Goal: Information Seeking & Learning: Learn about a topic

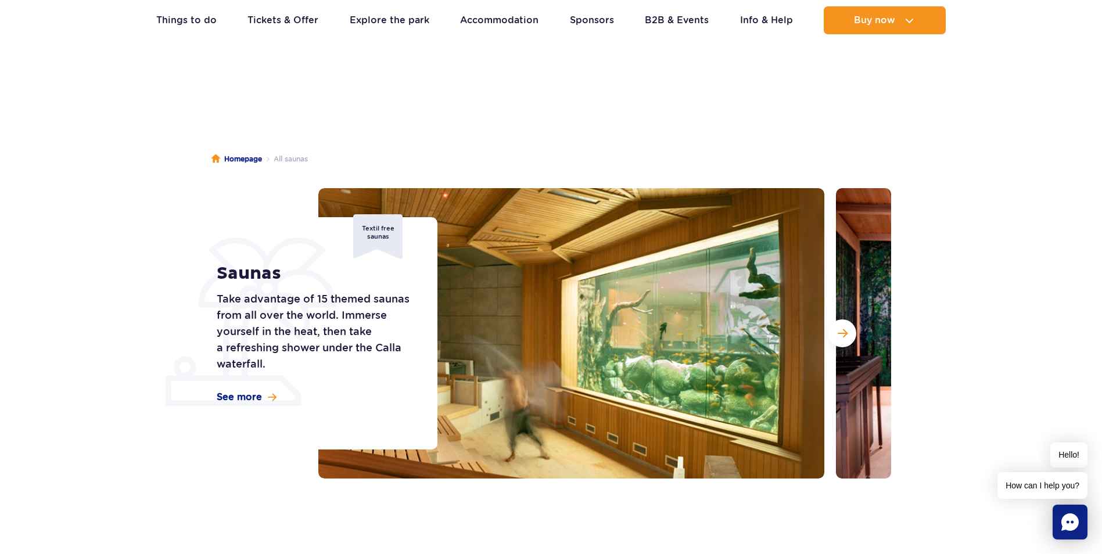
scroll to position [58, 0]
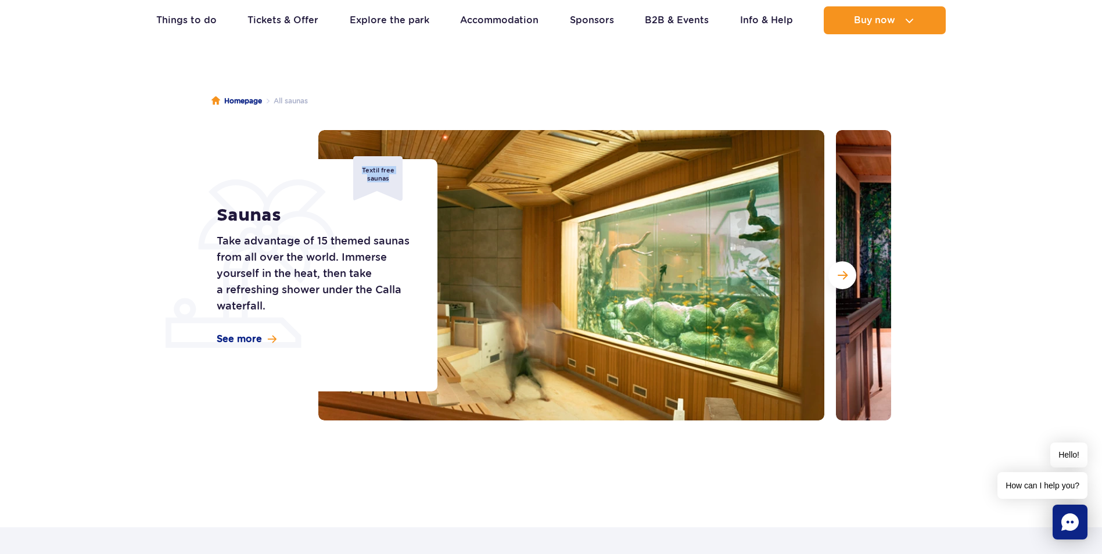
drag, startPoint x: 360, startPoint y: 170, endPoint x: 399, endPoint y: 184, distance: 41.6
click at [399, 184] on div "Textil free saunas" at bounding box center [377, 178] width 49 height 45
drag, startPoint x: 399, startPoint y: 184, endPoint x: 364, endPoint y: 248, distance: 73.1
click at [364, 248] on p "Take advantage of 15 themed saunas from all over the world. Immerse yourself in…" at bounding box center [314, 273] width 195 height 81
click at [840, 281] on button "Next slide" at bounding box center [843, 275] width 28 height 28
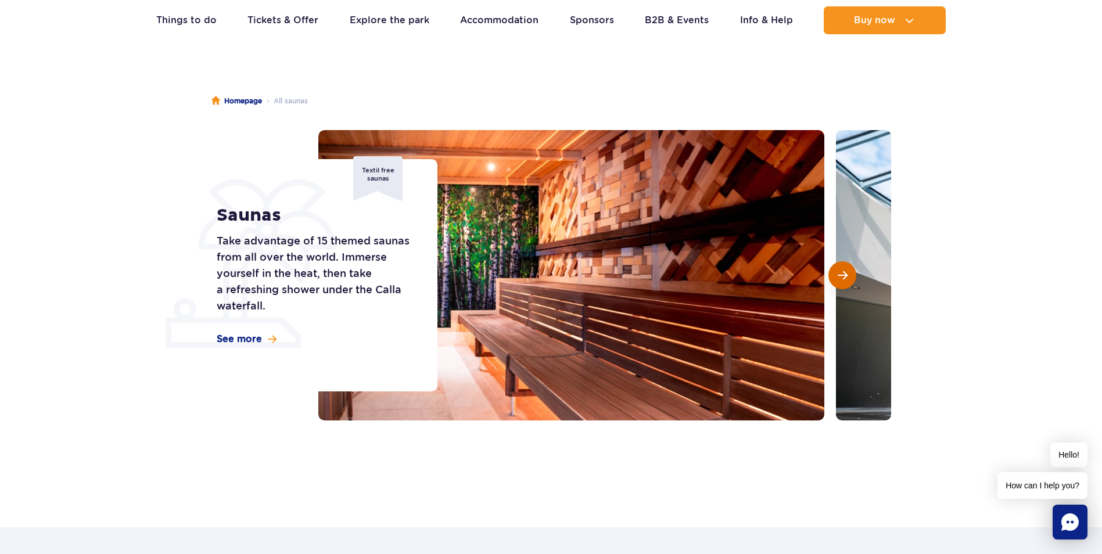
click at [840, 281] on button "Next slide" at bounding box center [843, 275] width 28 height 28
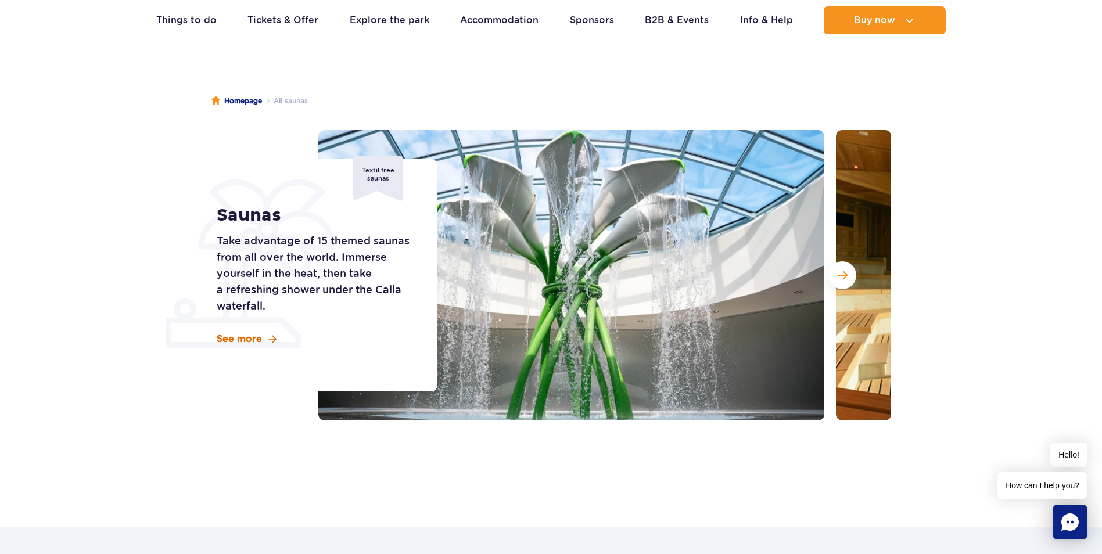
click at [266, 339] on link "See more" at bounding box center [247, 339] width 60 height 13
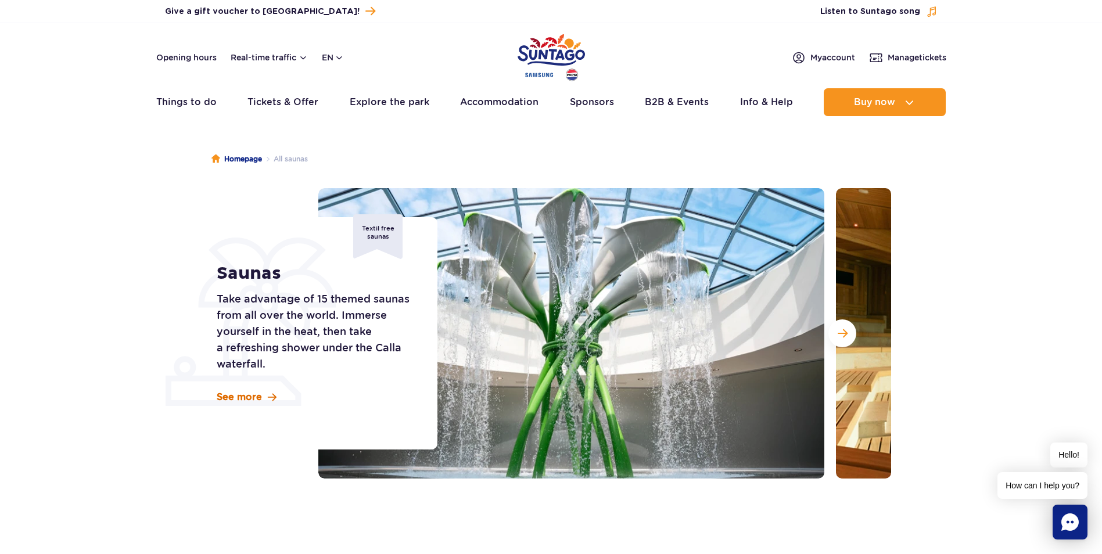
click at [273, 394] on span at bounding box center [272, 398] width 9 height 10
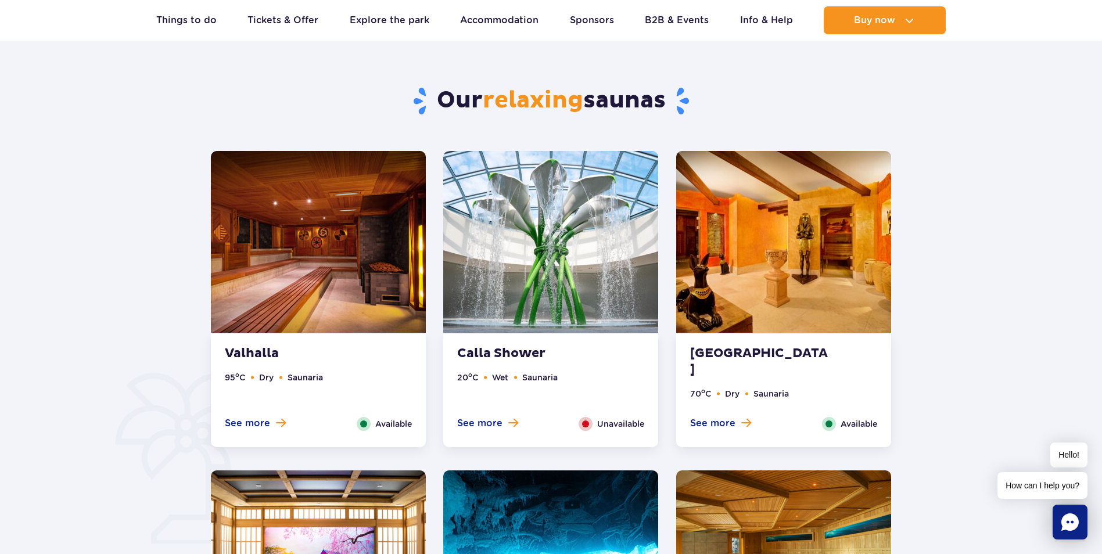
scroll to position [586, 0]
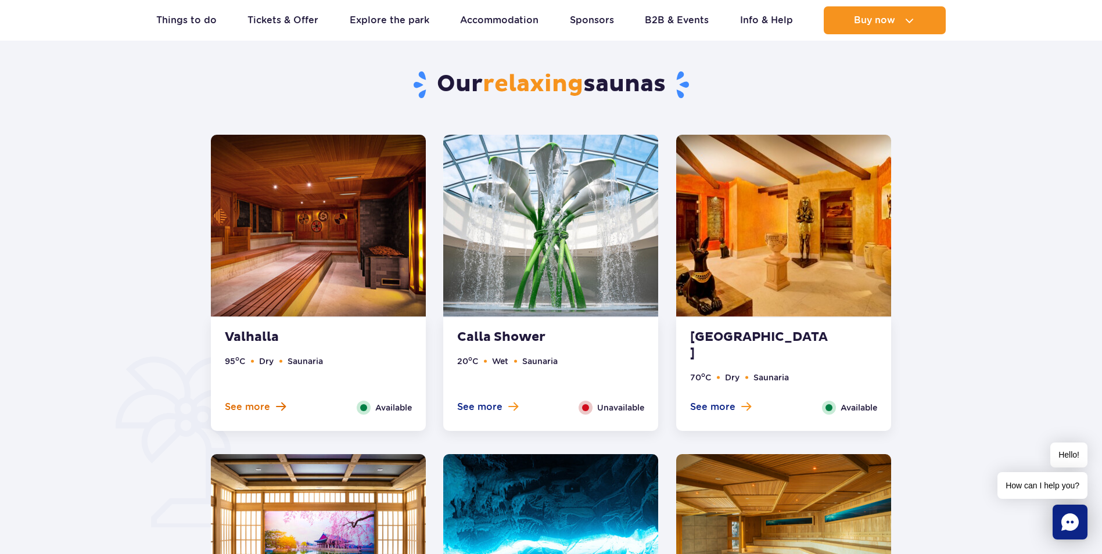
click at [260, 408] on span "See more" at bounding box center [247, 407] width 45 height 13
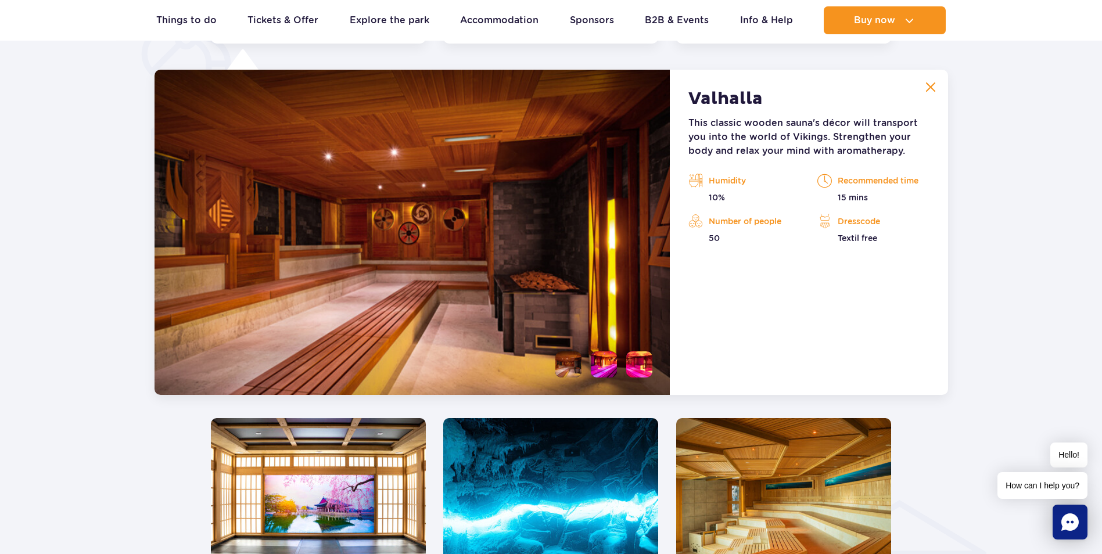
scroll to position [857, 0]
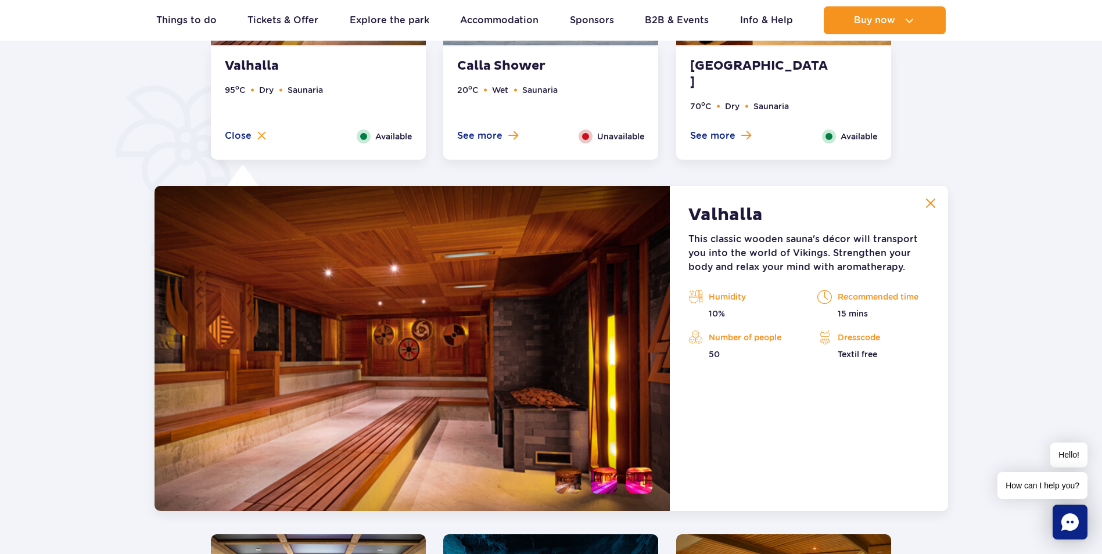
click at [709, 139] on span "See more" at bounding box center [712, 136] width 45 height 13
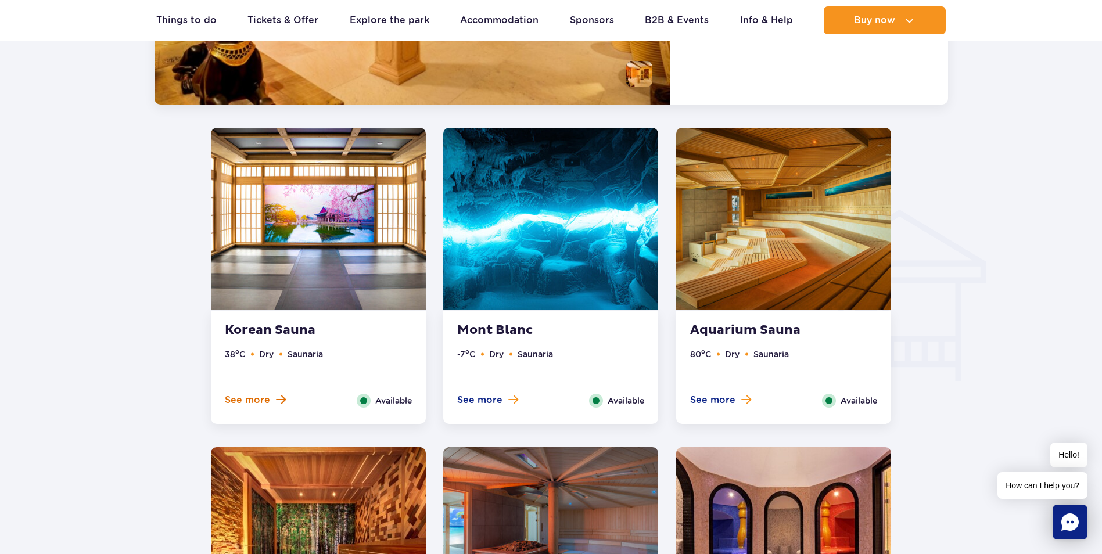
click at [279, 395] on span at bounding box center [281, 400] width 10 height 10
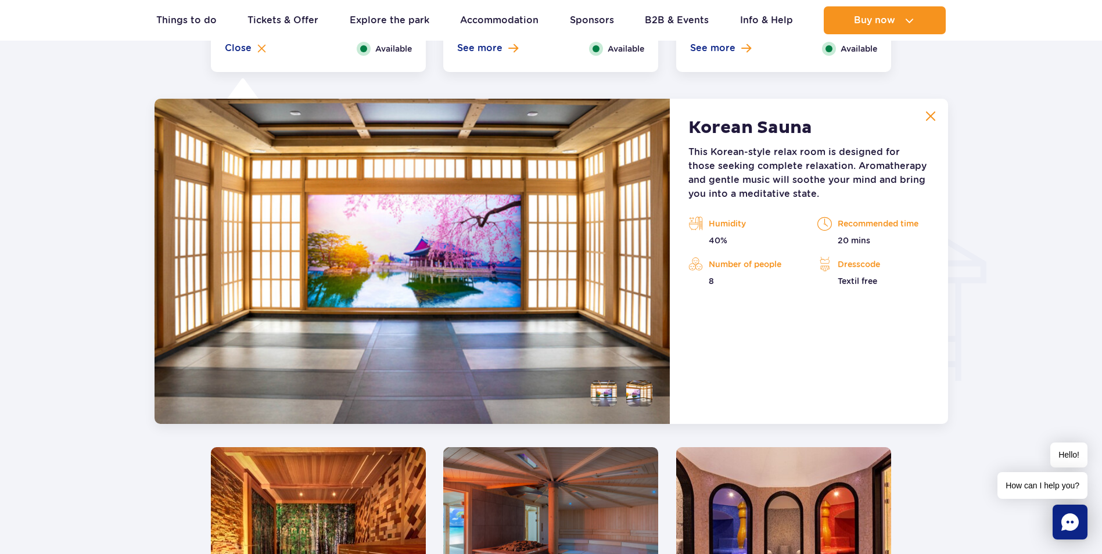
scroll to position [1293, 0]
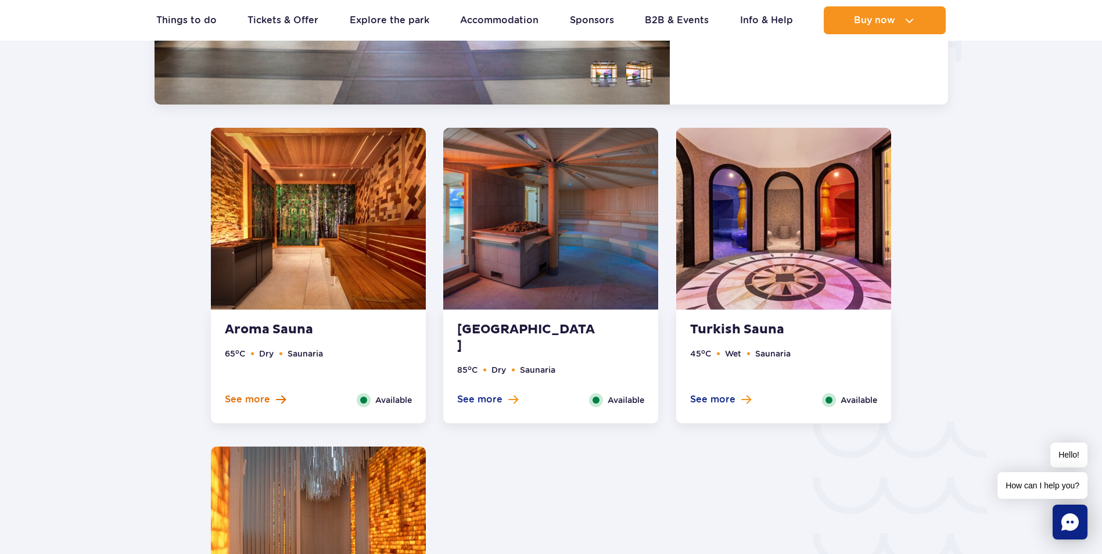
click at [261, 401] on span "See more" at bounding box center [247, 399] width 45 height 13
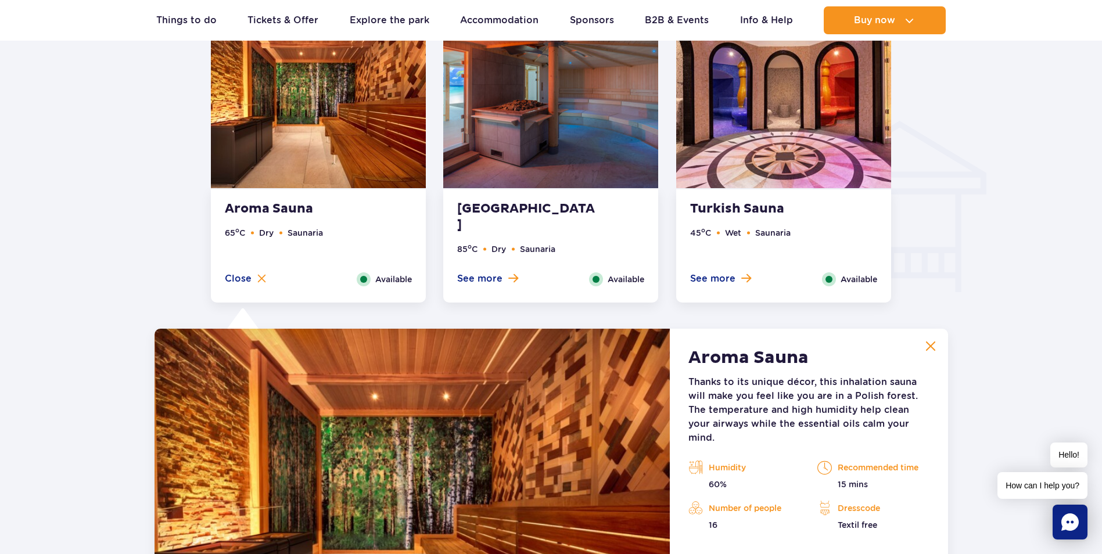
scroll to position [1321, 0]
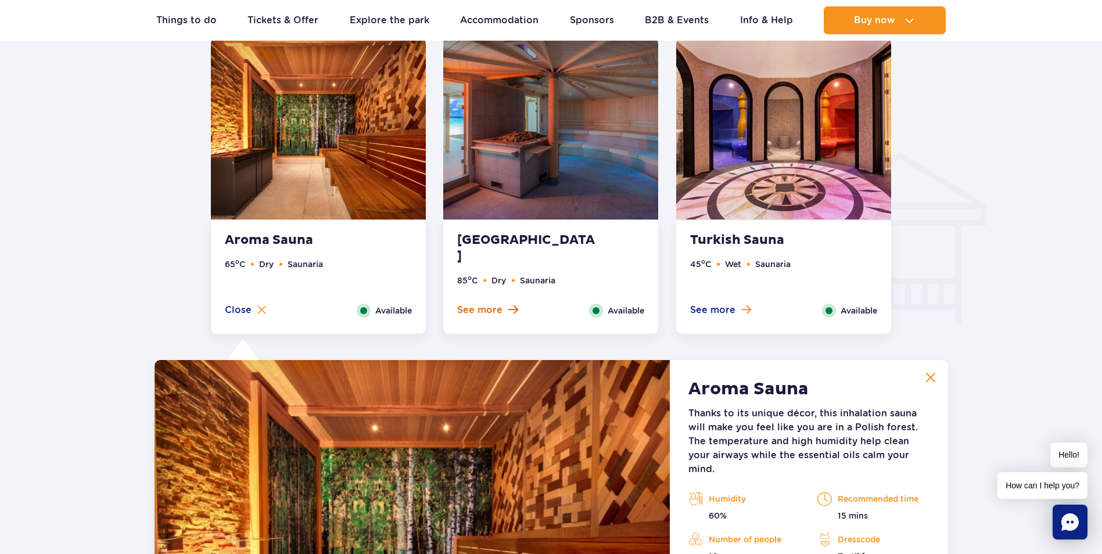
click at [485, 305] on span "See more" at bounding box center [479, 310] width 45 height 13
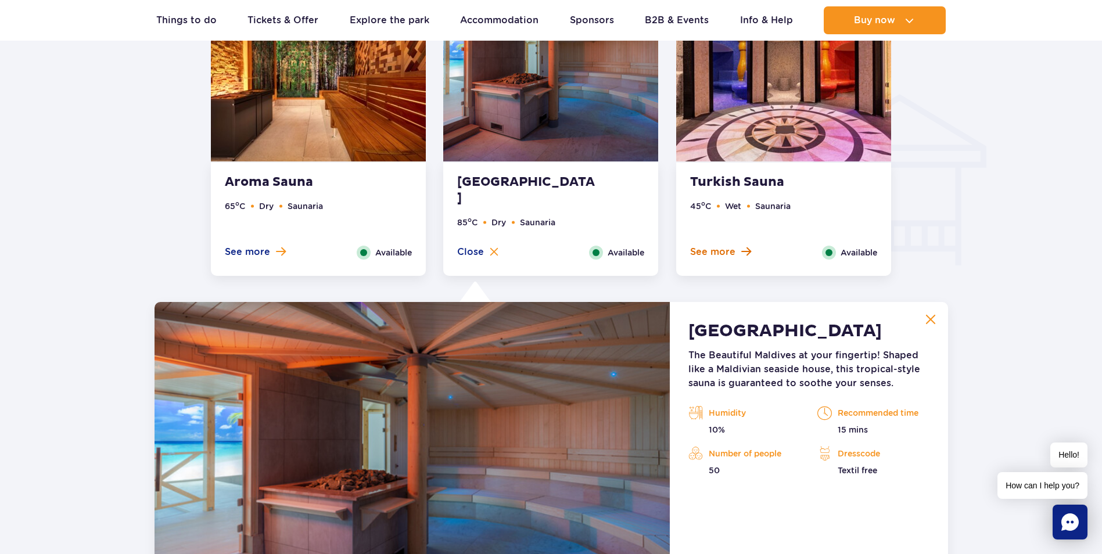
click at [723, 252] on span "See more" at bounding box center [712, 252] width 45 height 13
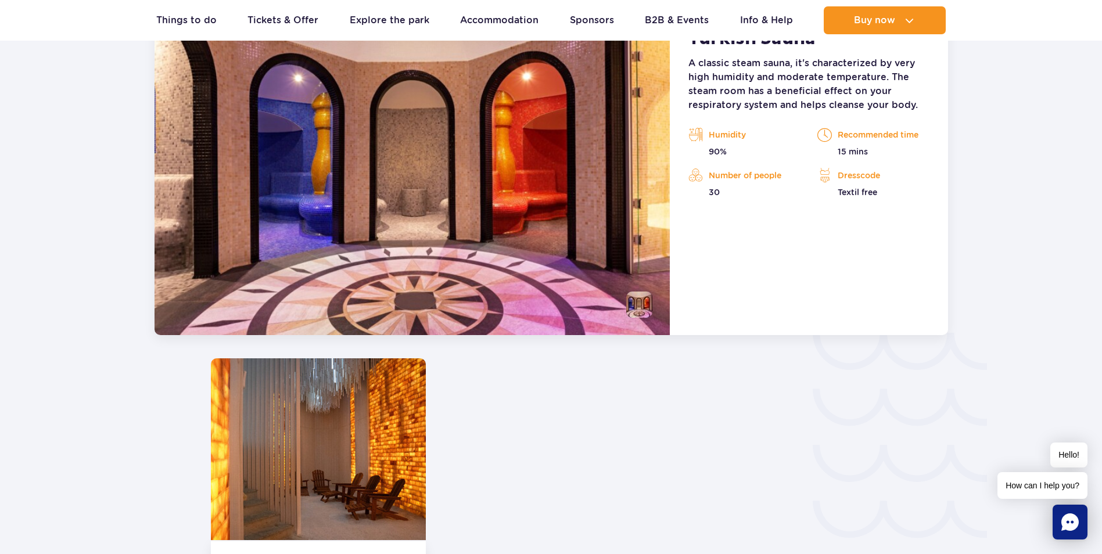
scroll to position [1844, 0]
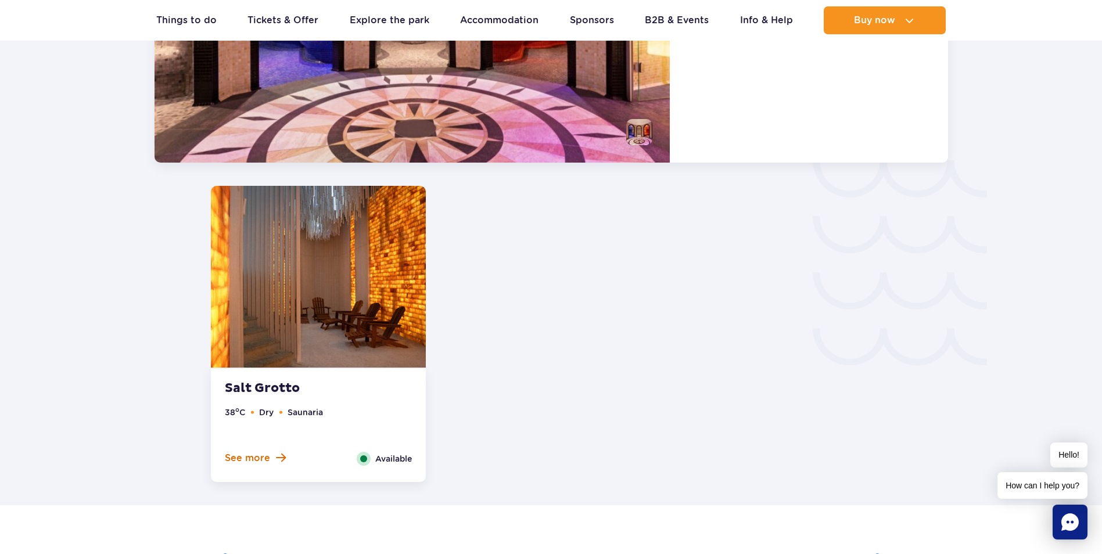
click at [251, 464] on span "See more" at bounding box center [247, 458] width 45 height 13
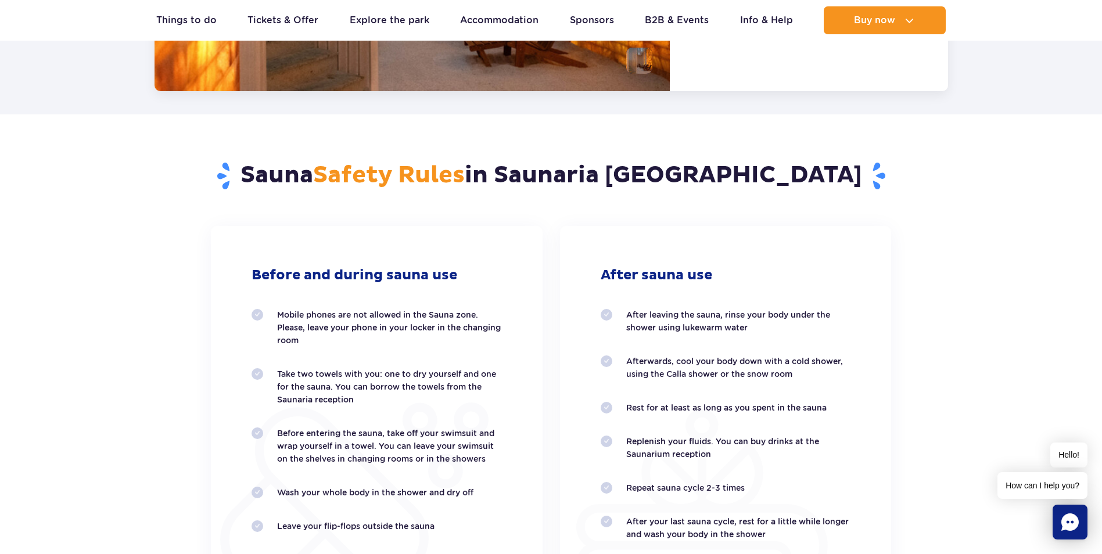
scroll to position [2338, 0]
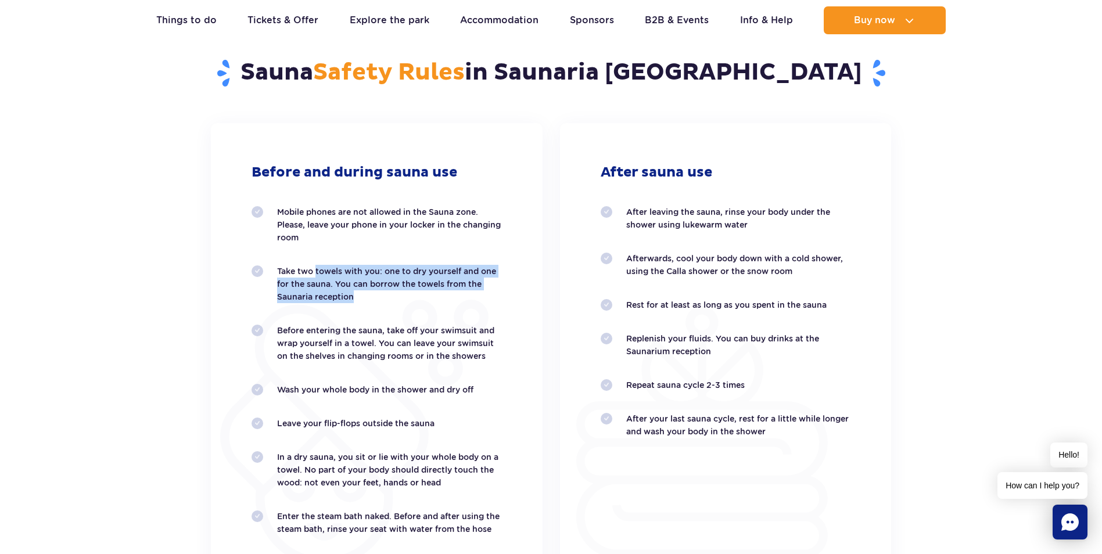
drag, startPoint x: 314, startPoint y: 273, endPoint x: 349, endPoint y: 294, distance: 40.2
click at [349, 294] on p "Take two towels with you: one to dry yourself and one for the sauna. You can bo…" at bounding box center [389, 284] width 225 height 38
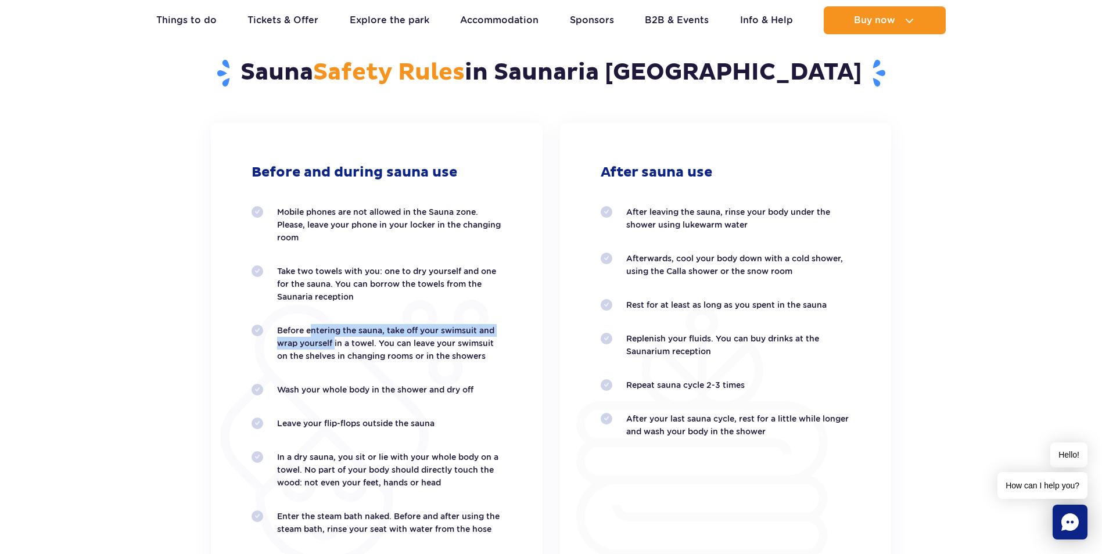
drag, startPoint x: 309, startPoint y: 328, endPoint x: 331, endPoint y: 343, distance: 27.1
click at [331, 343] on p "Before entering the sauna, take off your swimsuit and wrap yourself in a towel.…" at bounding box center [389, 343] width 225 height 38
click at [303, 331] on p "Before entering the sauna, take off your swimsuit and wrap yourself in a towel.…" at bounding box center [389, 343] width 225 height 38
drag, startPoint x: 336, startPoint y: 327, endPoint x: 377, endPoint y: 345, distance: 44.5
click at [377, 345] on p "Before entering the sauna, take off your swimsuit and wrap yourself in a towel.…" at bounding box center [389, 343] width 225 height 38
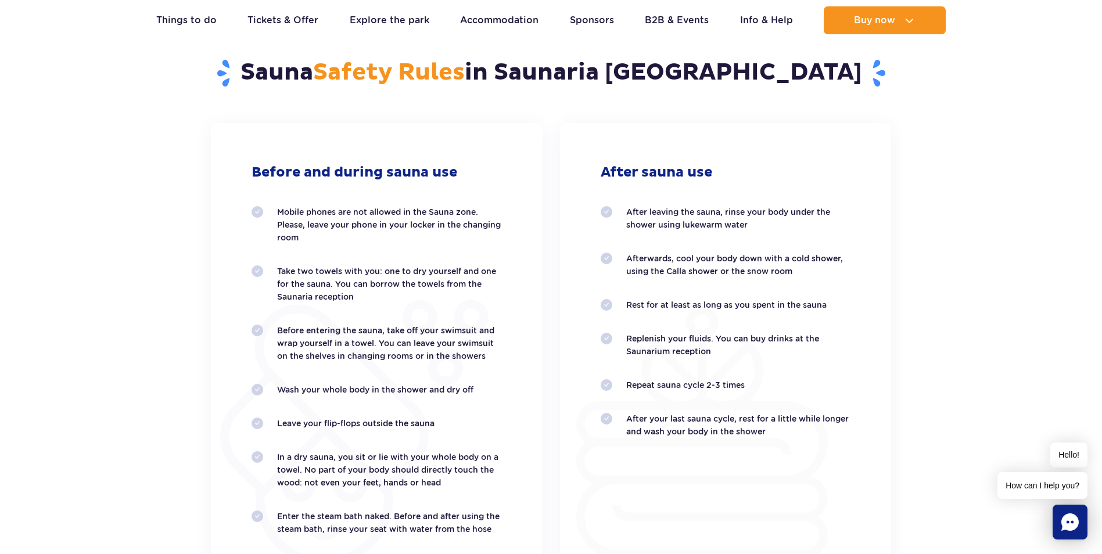
drag, startPoint x: 377, startPoint y: 345, endPoint x: 393, endPoint y: 363, distance: 24.3
click at [393, 363] on ol "Mobile phones are not allowed in the Sauna zone. Please, leave your phone in yo…" at bounding box center [377, 371] width 250 height 330
drag, startPoint x: 454, startPoint y: 344, endPoint x: 341, endPoint y: 357, distance: 114.1
click at [341, 357] on p "Before entering the sauna, take off your swimsuit and wrap yourself in a towel.…" at bounding box center [389, 343] width 225 height 38
drag, startPoint x: 341, startPoint y: 357, endPoint x: 451, endPoint y: 399, distance: 117.5
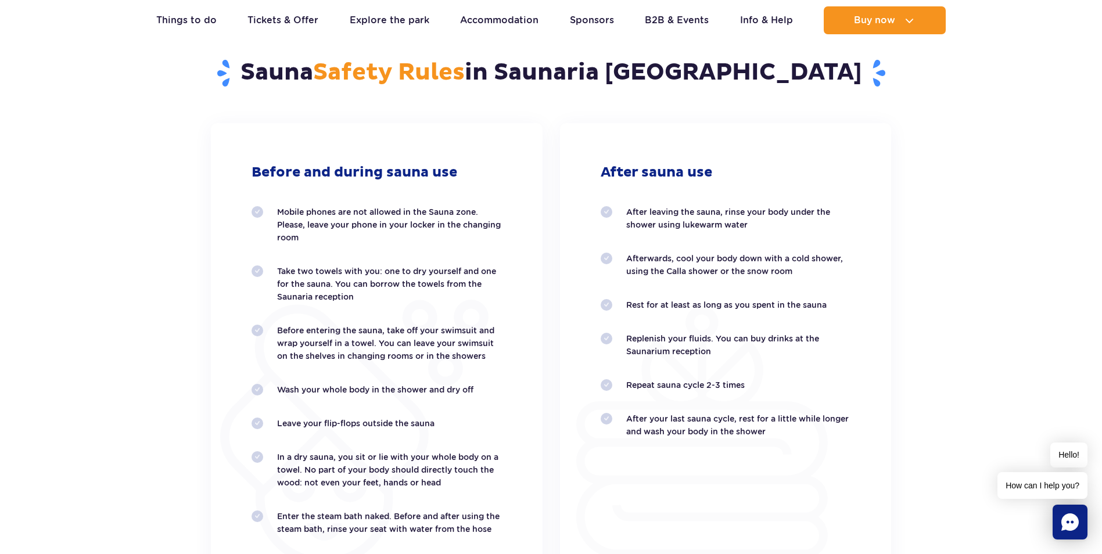
click at [451, 399] on ol "Mobile phones are not allowed in the Sauna zone. Please, leave your phone in yo…" at bounding box center [377, 371] width 250 height 330
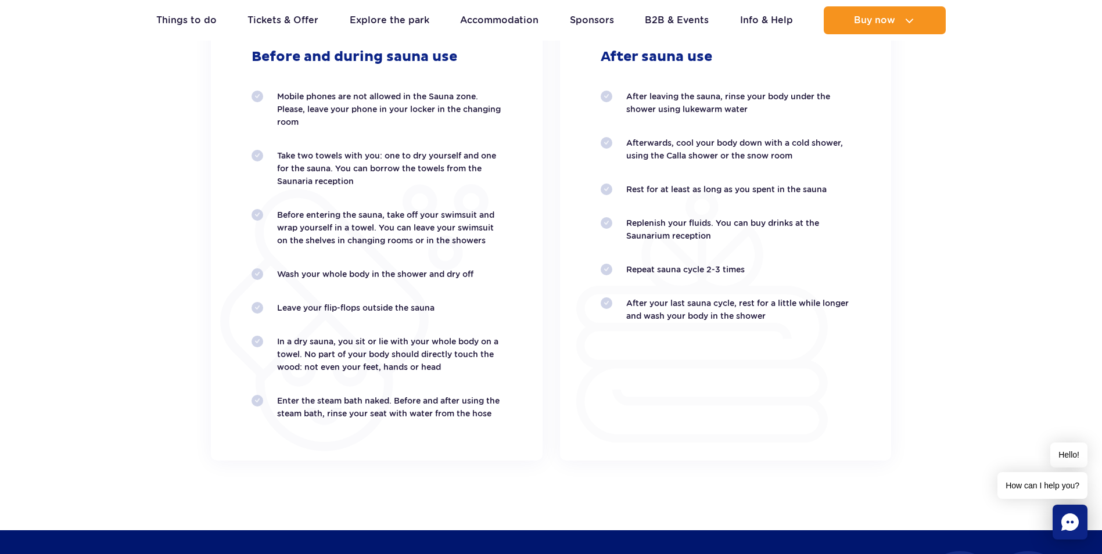
scroll to position [2454, 0]
drag, startPoint x: 277, startPoint y: 399, endPoint x: 392, endPoint y: 401, distance: 115.6
click at [392, 401] on li "Enter the steam bath naked. Before and after using the steam bath, rinse your s…" at bounding box center [377, 407] width 250 height 26
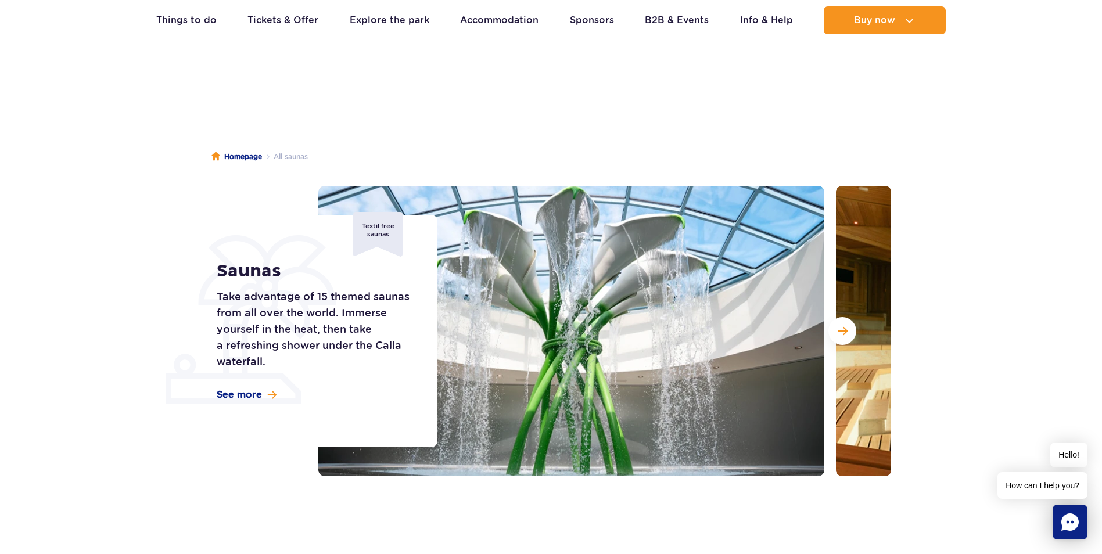
scroll to position [0, 0]
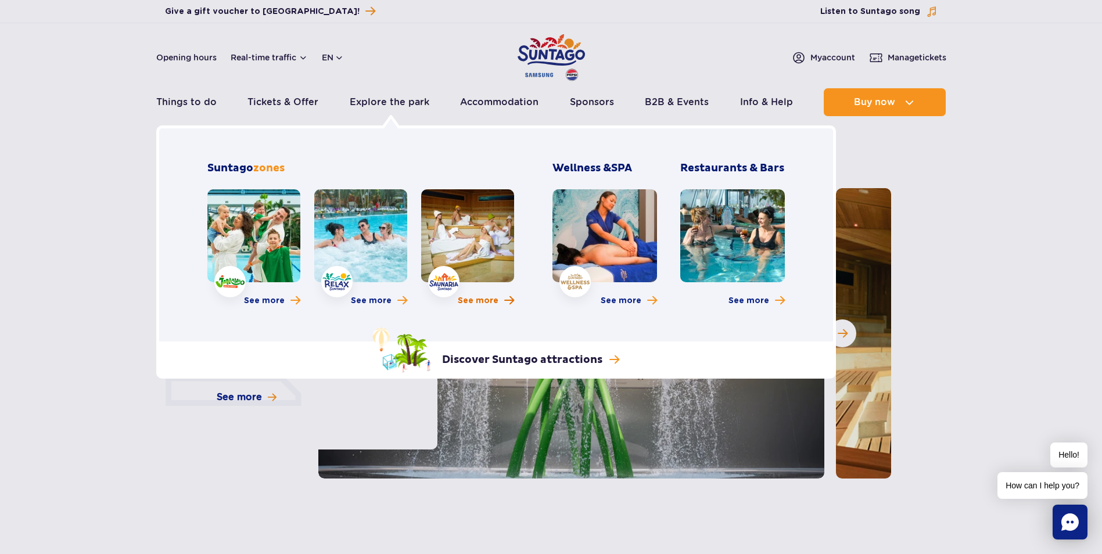
click at [486, 300] on span "See more" at bounding box center [478, 301] width 41 height 12
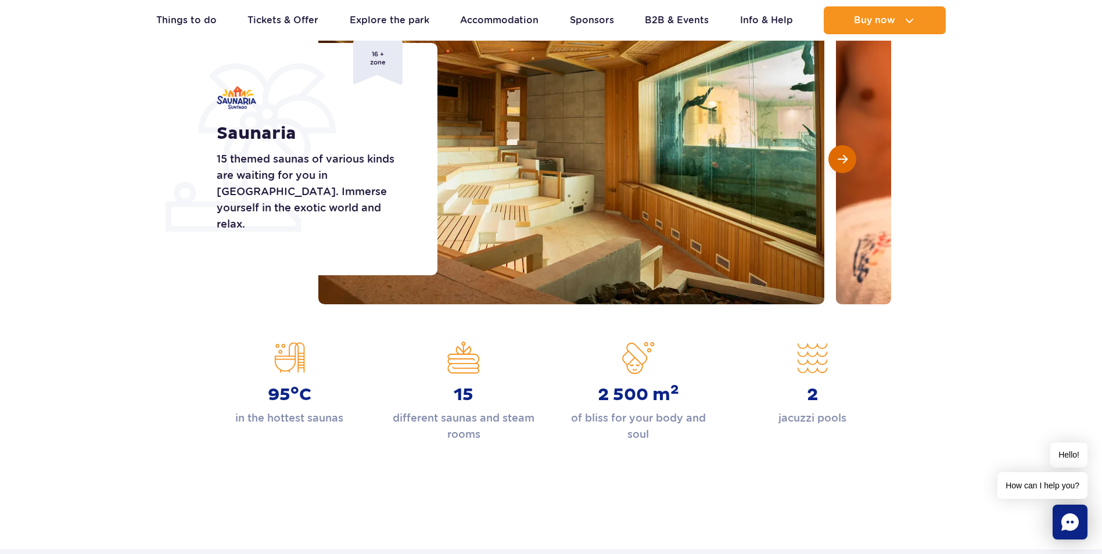
click at [841, 158] on span "Next slide" at bounding box center [843, 159] width 10 height 10
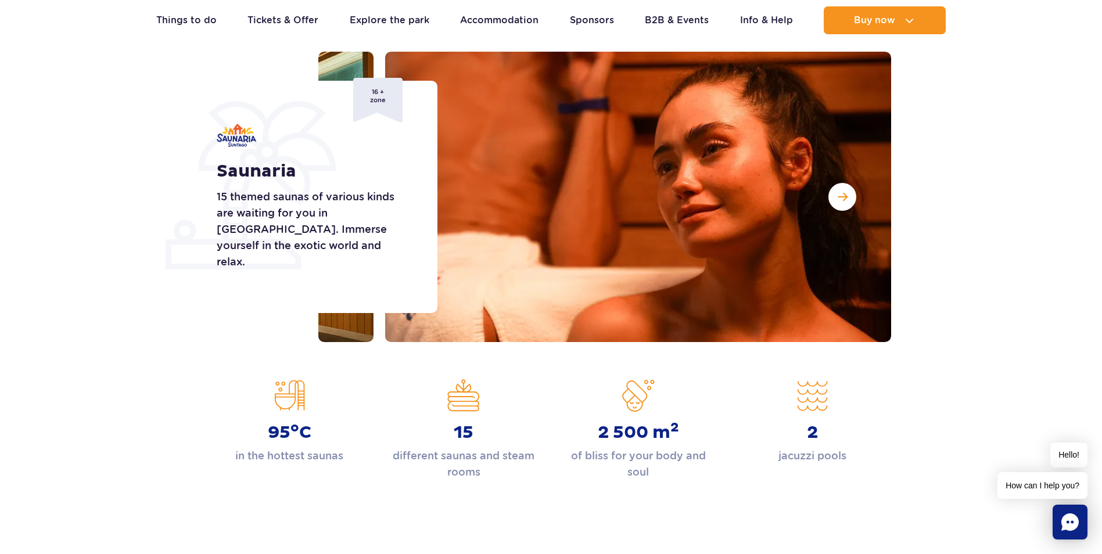
scroll to position [116, 0]
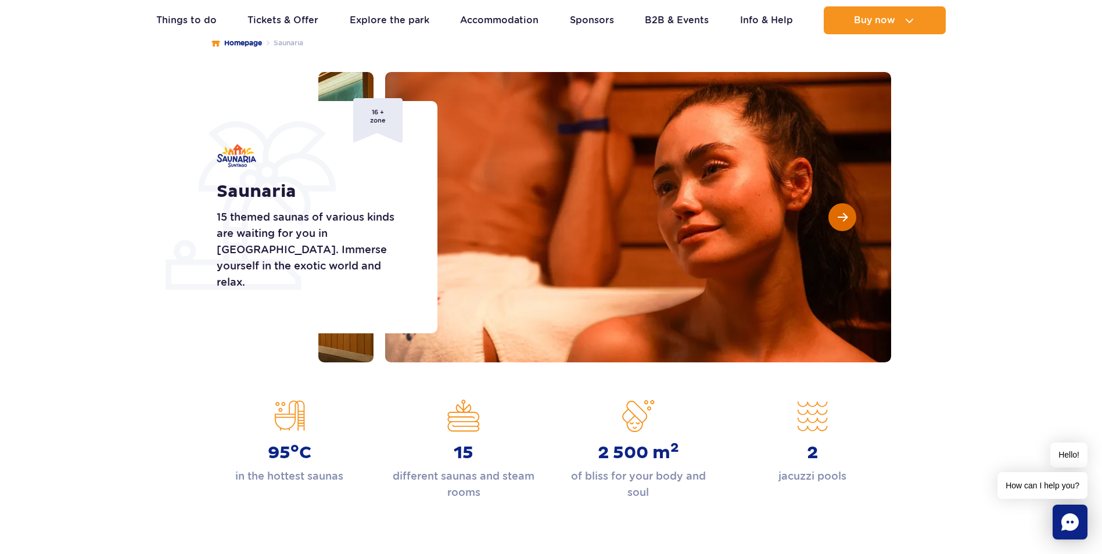
click at [837, 215] on button "Next slide" at bounding box center [843, 217] width 28 height 28
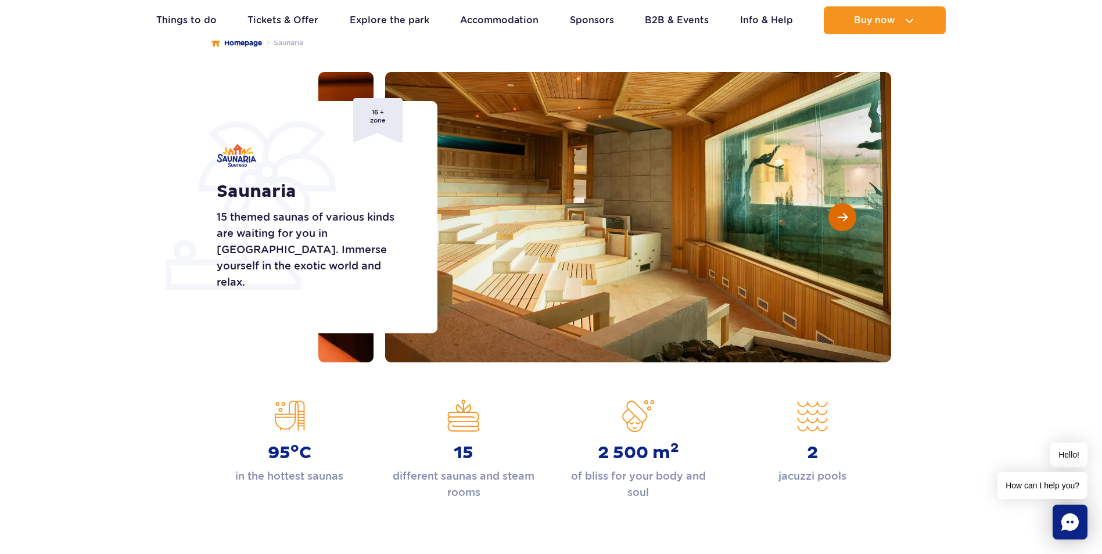
click at [837, 216] on button "Next slide" at bounding box center [843, 217] width 28 height 28
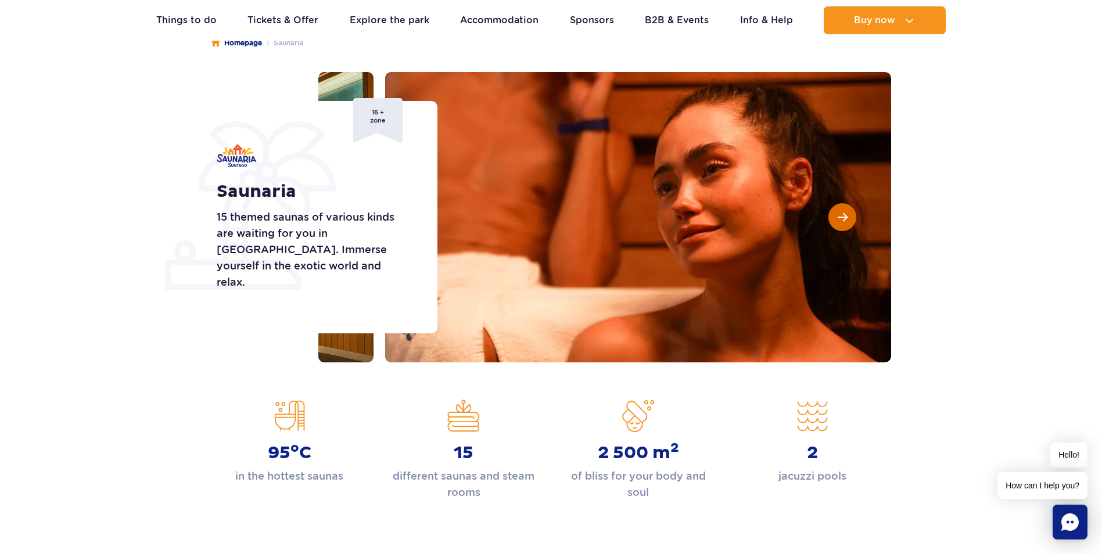
click at [837, 216] on button "Next slide" at bounding box center [843, 217] width 28 height 28
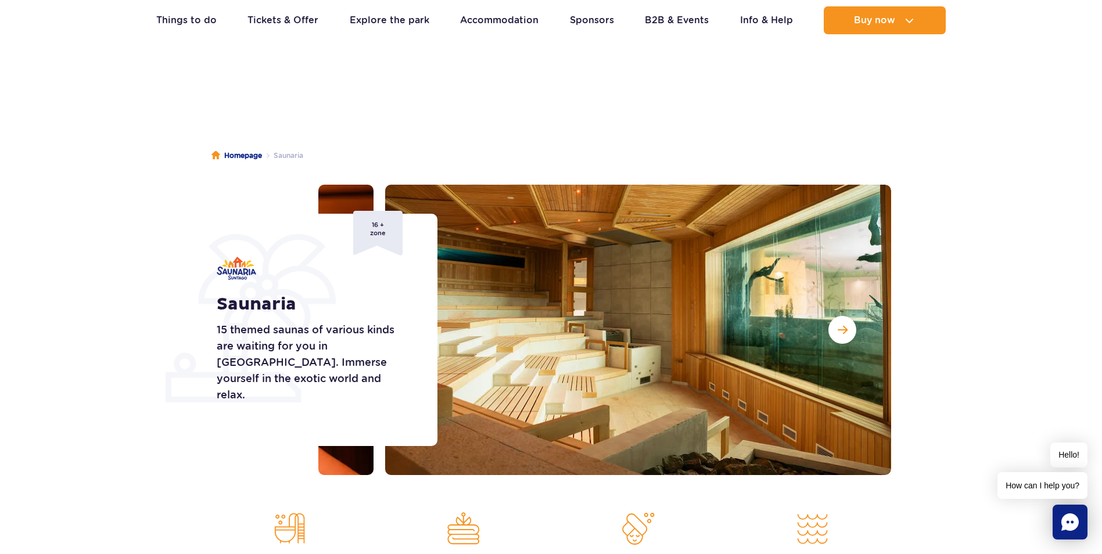
scroll to position [0, 0]
